Goal: Obtain resource: Obtain resource

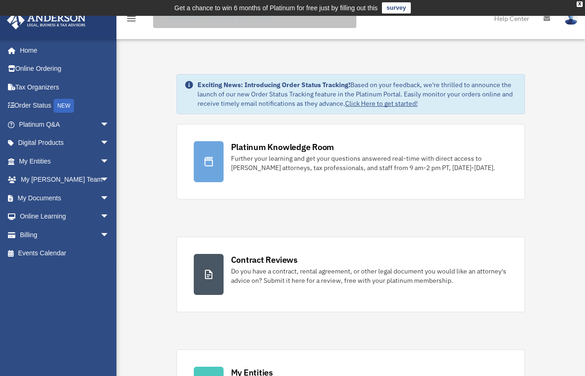
click at [227, 21] on input "search" at bounding box center [254, 18] width 203 height 19
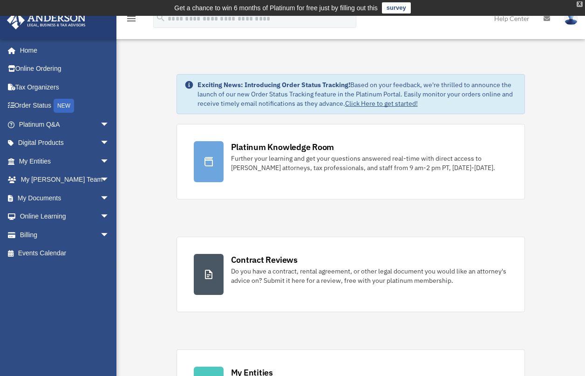
click at [578, 4] on div "X" at bounding box center [580, 4] width 6 height 6
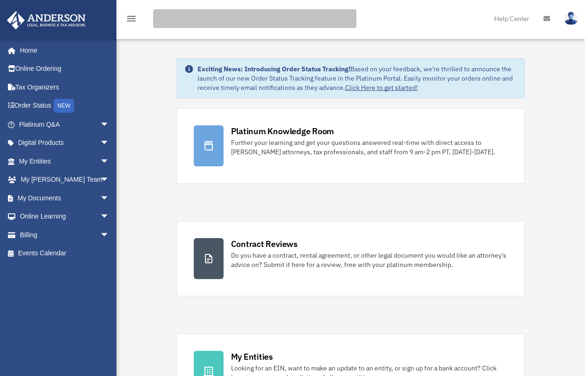
click at [273, 24] on input "search" at bounding box center [254, 18] width 203 height 19
type input "**********"
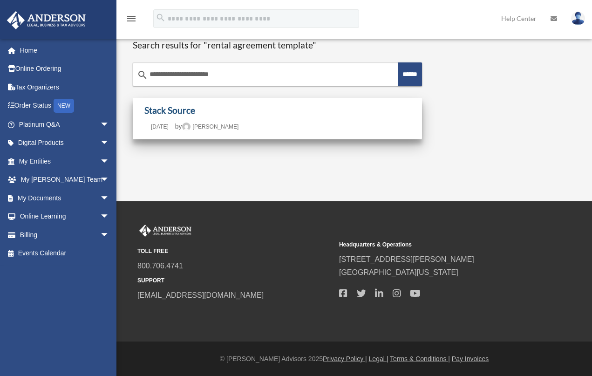
click at [177, 111] on link "Stack Source" at bounding box center [169, 110] width 51 height 11
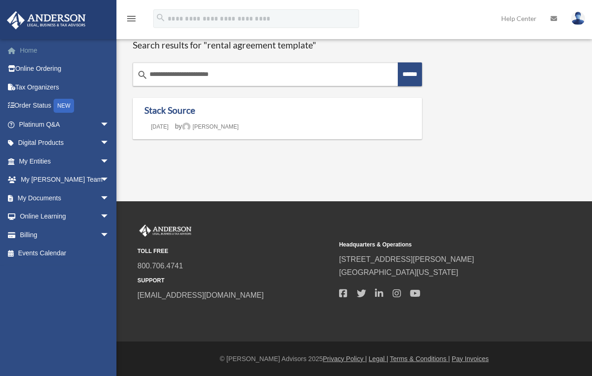
click at [26, 54] on link "Home" at bounding box center [65, 50] width 117 height 19
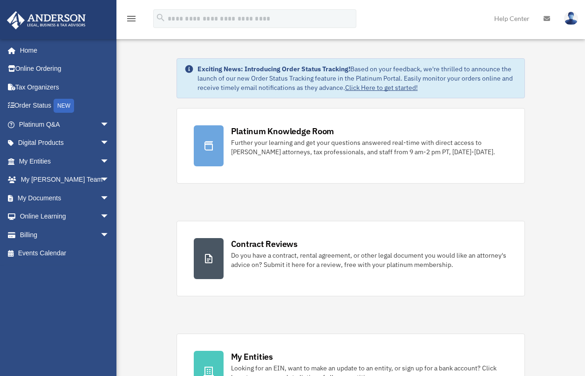
click at [100, 124] on span "arrow_drop_down" at bounding box center [109, 124] width 19 height 19
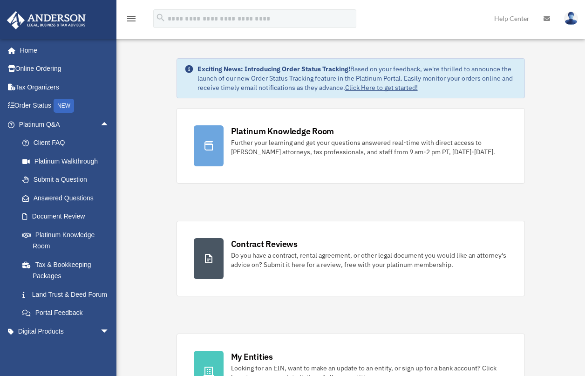
click at [100, 124] on span "arrow_drop_up" at bounding box center [109, 124] width 19 height 19
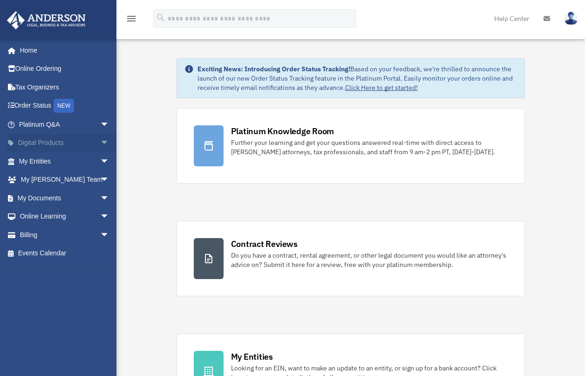
click at [100, 144] on span "arrow_drop_down" at bounding box center [109, 143] width 19 height 19
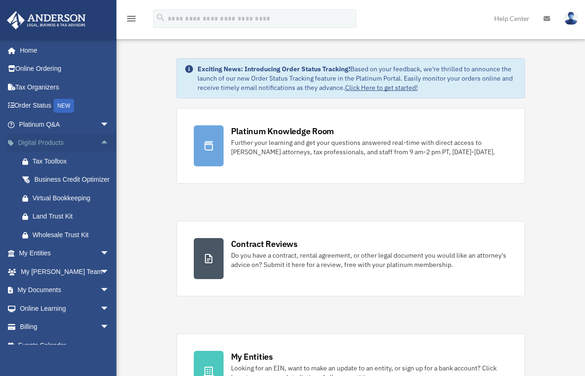
click at [100, 144] on span "arrow_drop_up" at bounding box center [109, 143] width 19 height 19
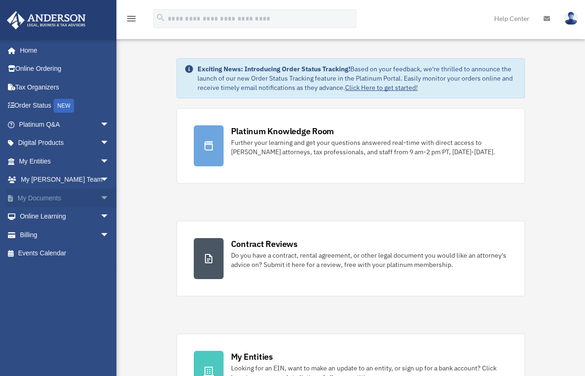
click at [100, 196] on span "arrow_drop_down" at bounding box center [109, 198] width 19 height 19
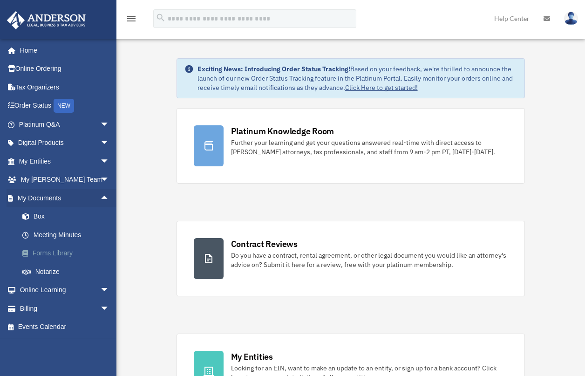
click at [54, 250] on link "Forms Library" at bounding box center [68, 253] width 110 height 19
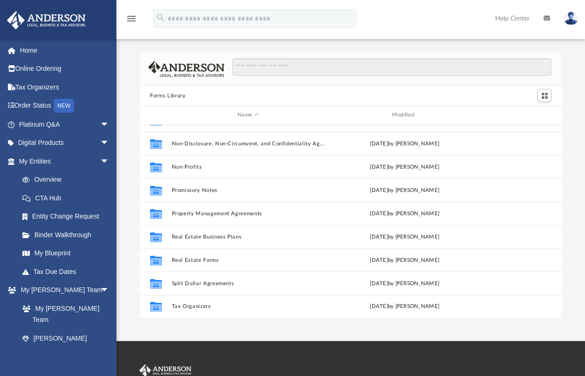
scroll to position [506, 0]
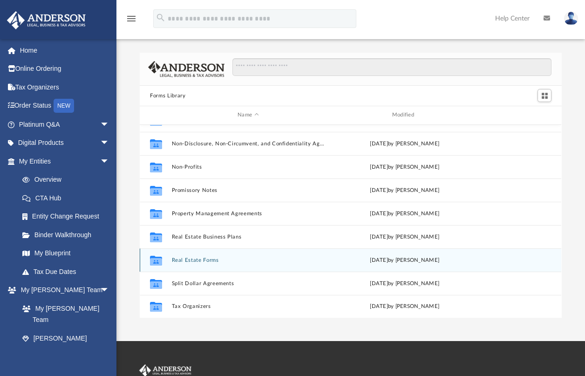
click at [199, 260] on button "Real Estate Forms" at bounding box center [248, 260] width 153 height 6
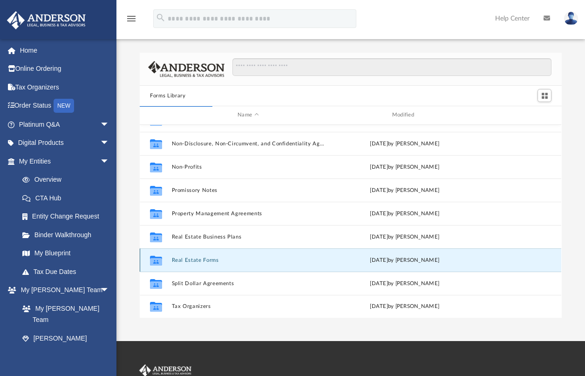
click at [199, 260] on button "Real Estate Forms" at bounding box center [248, 260] width 153 height 6
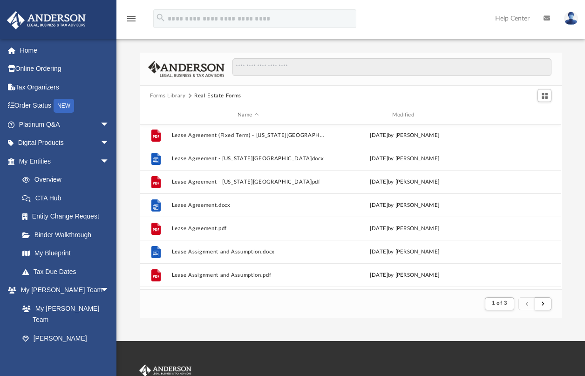
scroll to position [509, 0]
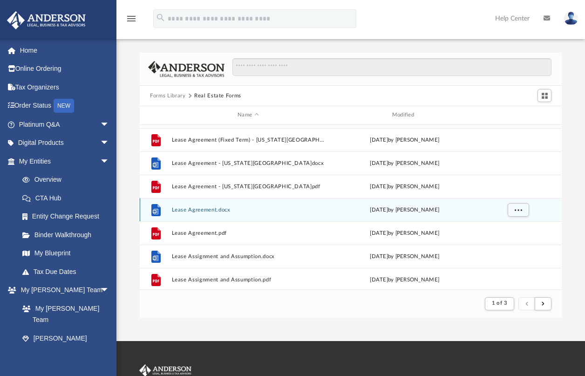
click at [194, 209] on button "Lease Agreement.docx" at bounding box center [248, 210] width 153 height 6
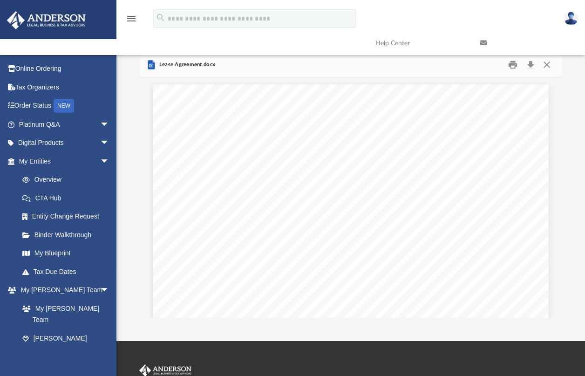
scroll to position [0, 0]
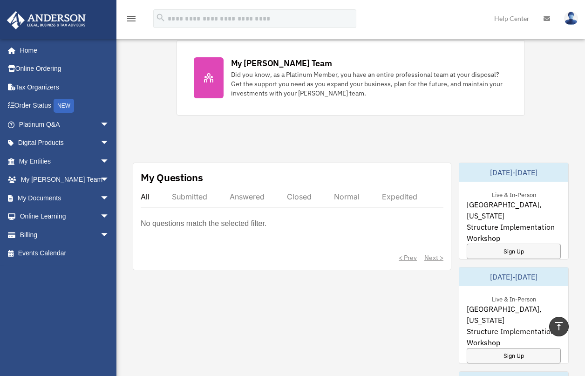
scroll to position [412, 0]
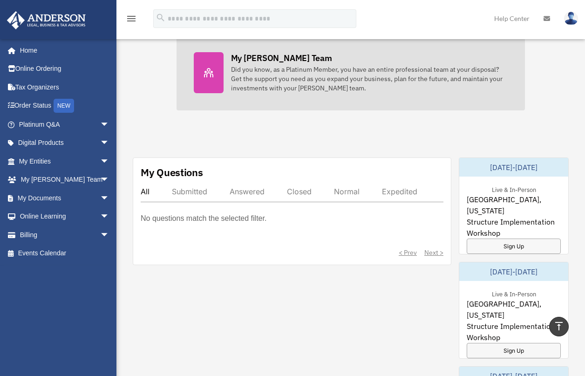
click at [265, 62] on div "My [PERSON_NAME] Team" at bounding box center [281, 58] width 101 height 12
